Goal: Navigation & Orientation: Find specific page/section

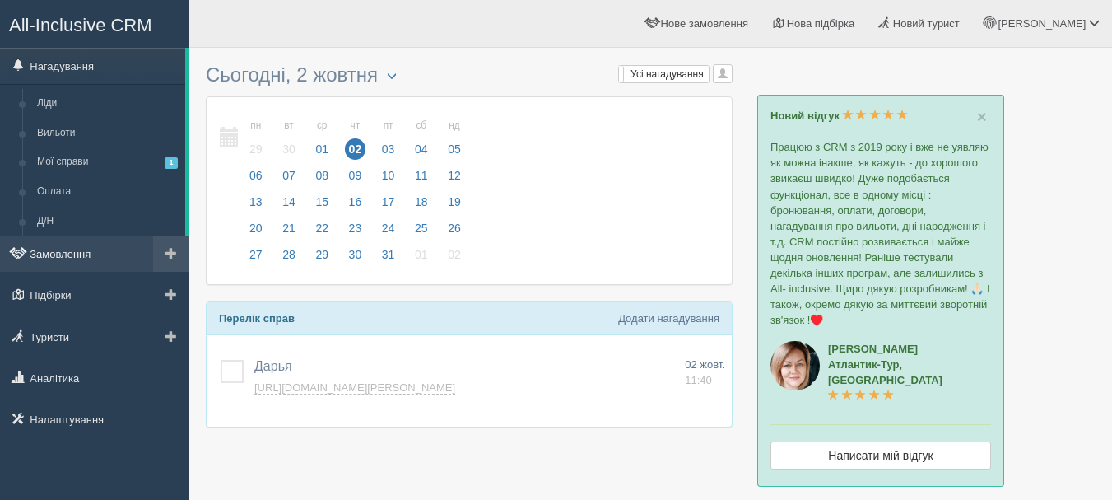
click at [100, 260] on link "Замовлення" at bounding box center [94, 253] width 189 height 36
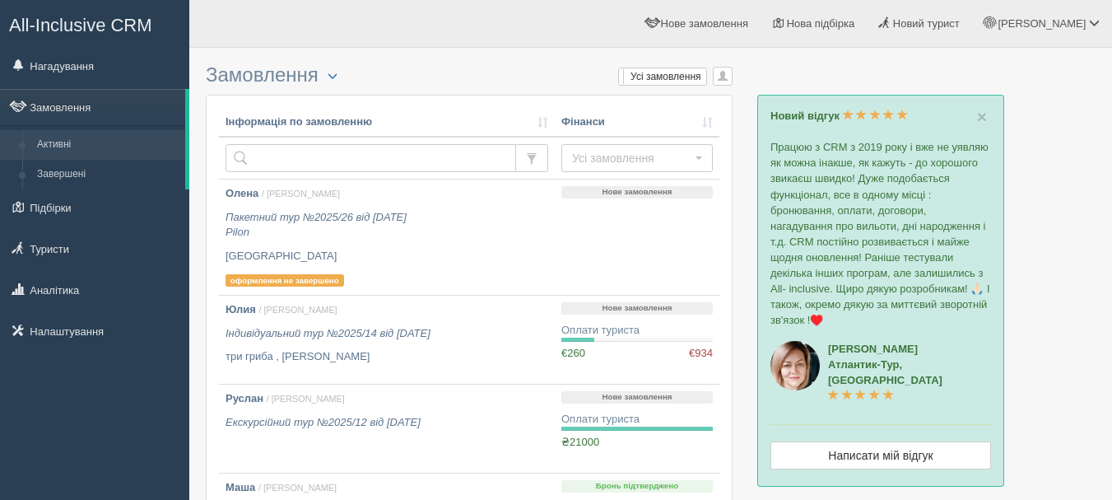
click at [99, 23] on span "All-Inclusive CRM" at bounding box center [80, 25] width 143 height 21
